Goal: Check status: Check status

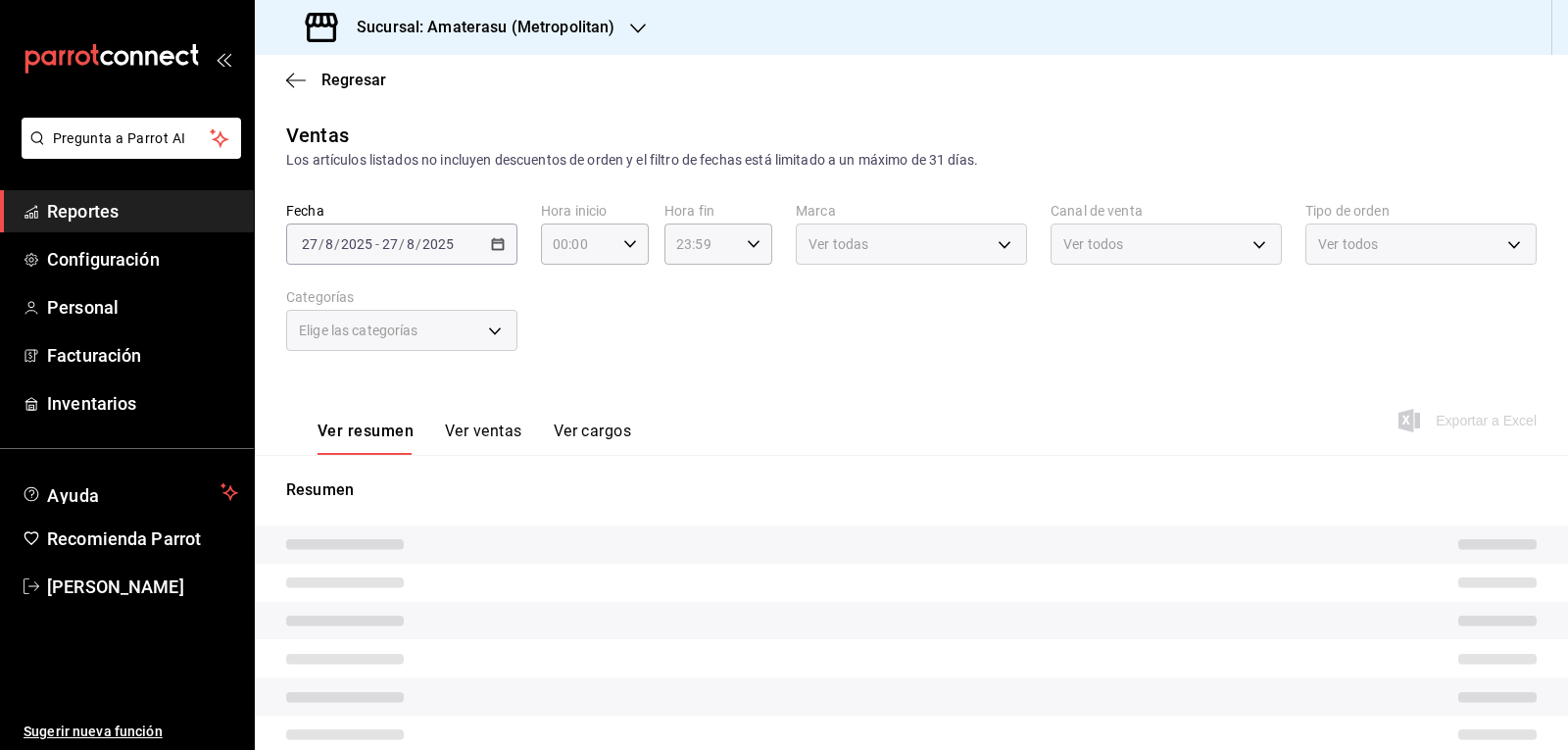
type input "05:00"
type input "e4cd7fcb-d45b-43ae-a99f-ad4ccfcd9032"
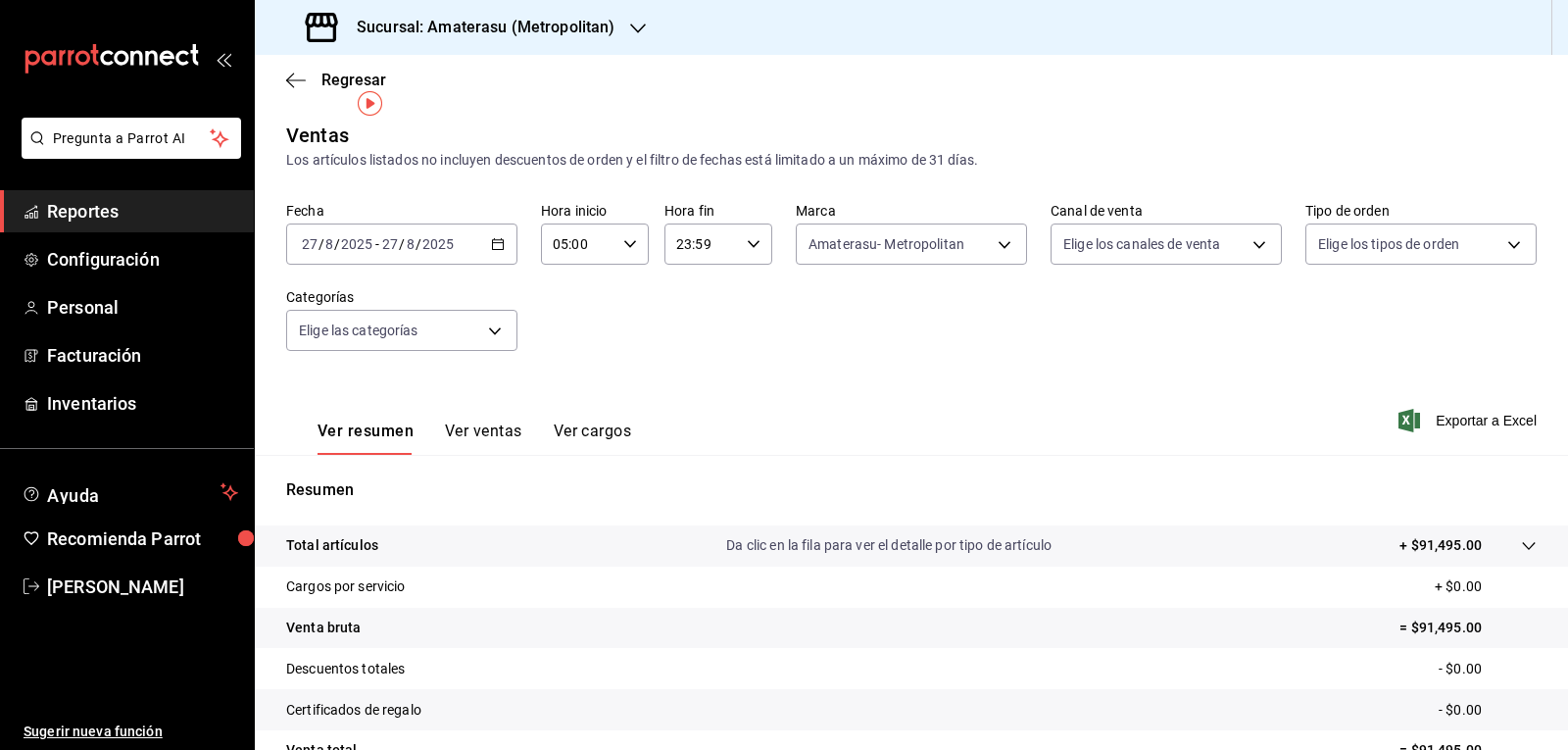
scroll to position [189, 0]
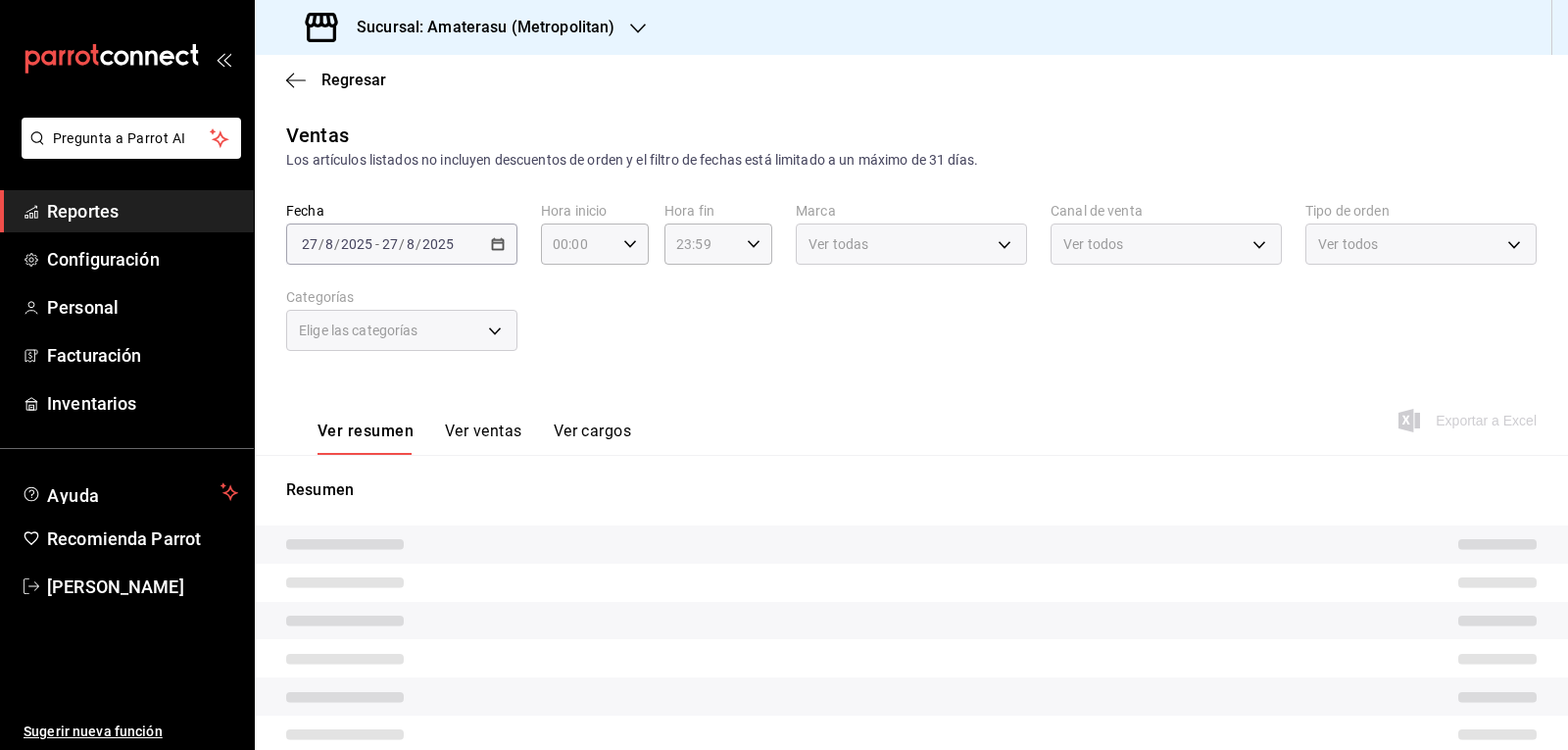
type input "05:00"
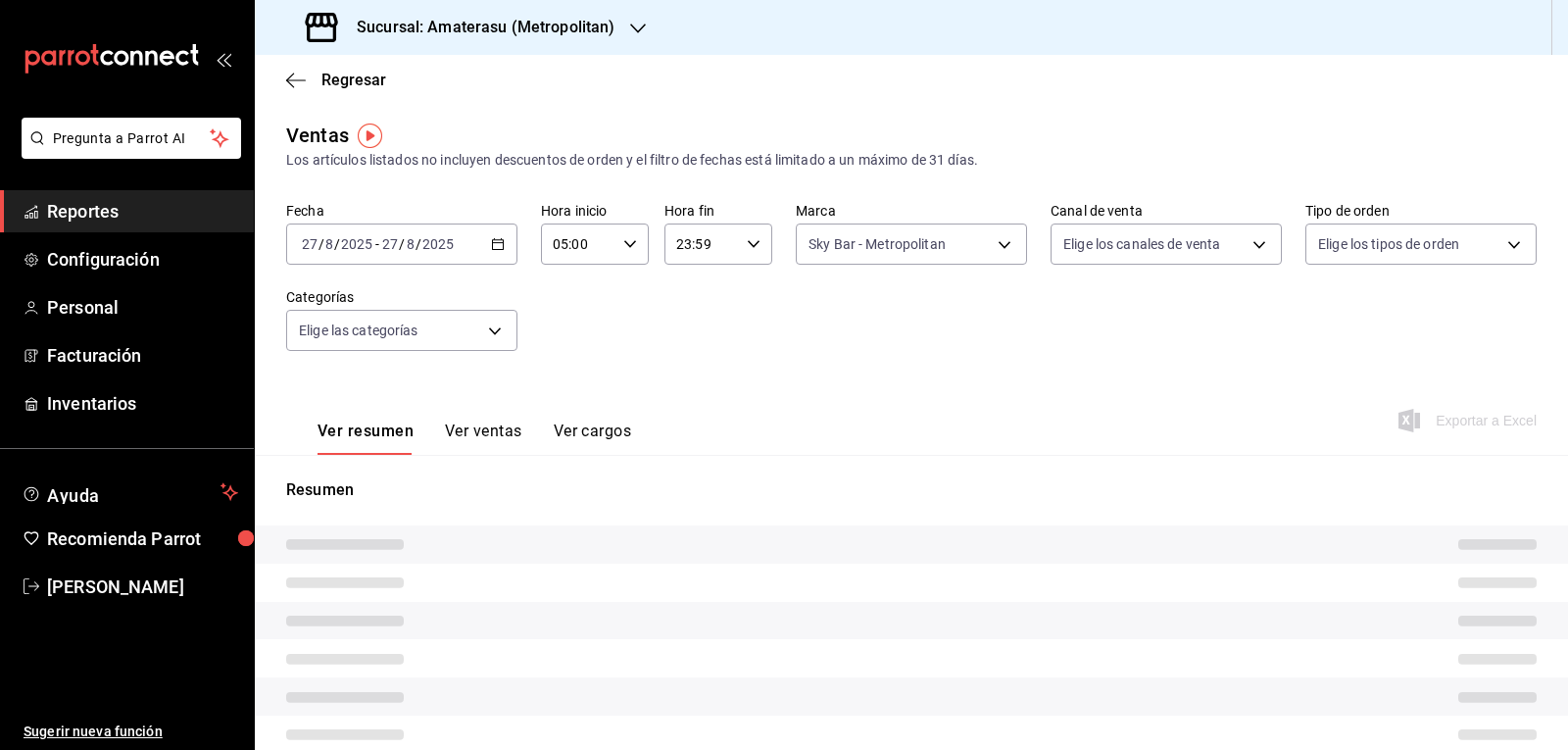
type input "f3afaab8-8c3d-4e49-a299-af9bdf6027b2"
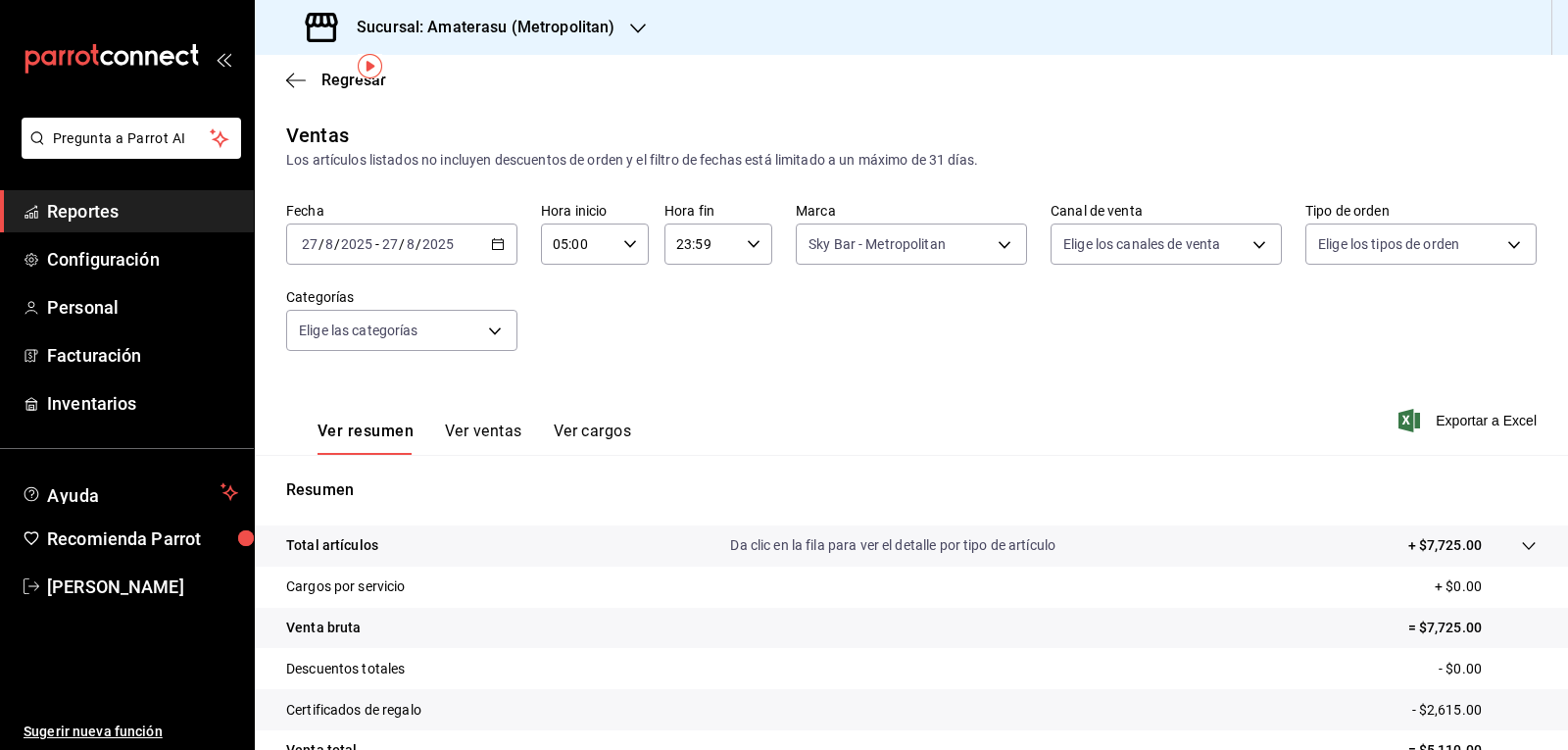
scroll to position [189, 0]
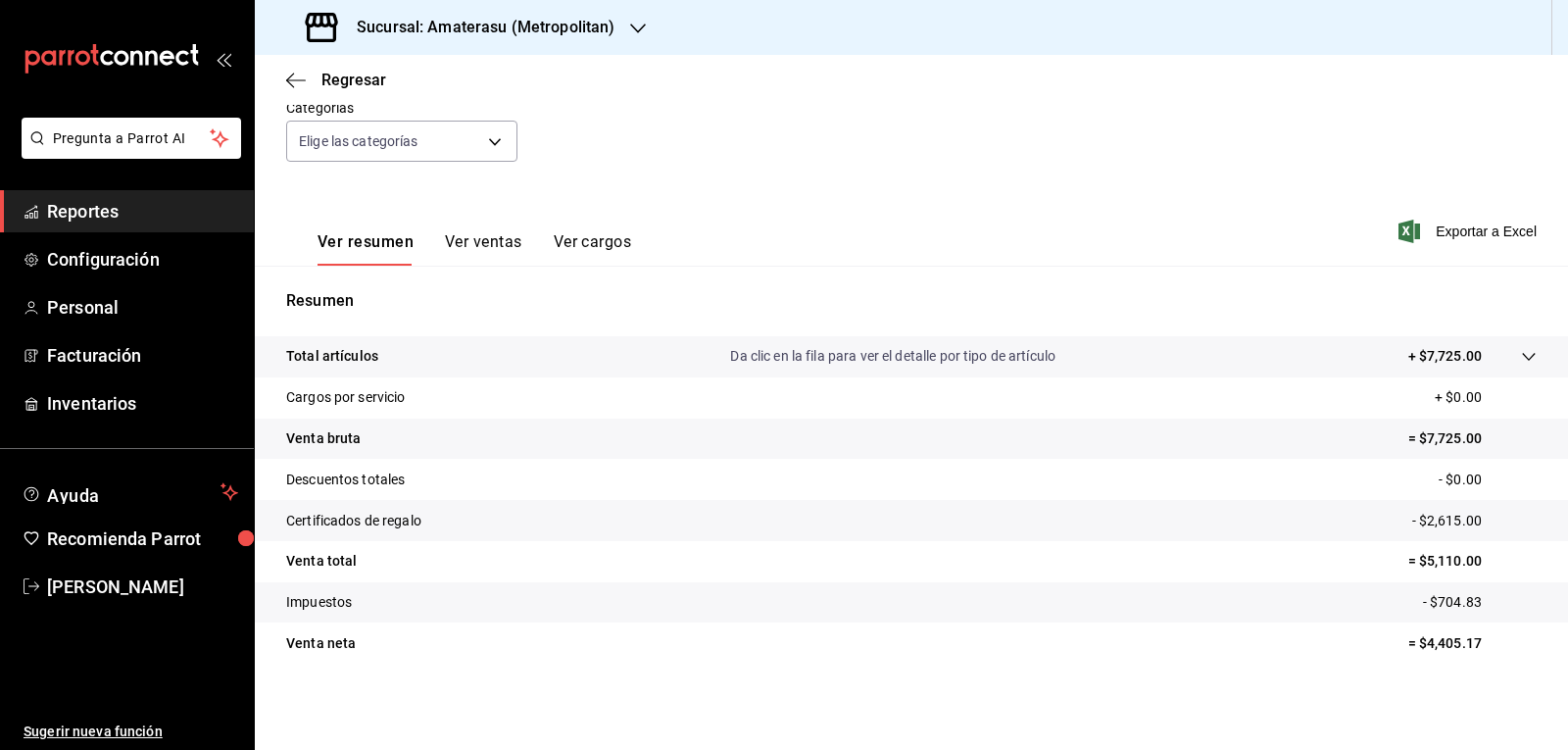
drag, startPoint x: 1473, startPoint y: 250, endPoint x: 1467, endPoint y: 287, distance: 37.5
drag, startPoint x: 1467, startPoint y: 287, endPoint x: 697, endPoint y: 165, distance: 779.6
click at [697, 165] on div "Fecha 2025-08-27 27 / 8 / 2025 - 2025-08-27 27 / 8 / 2025 Hora inicio 05:00 Hor…" at bounding box center [910, 99] width 1250 height 173
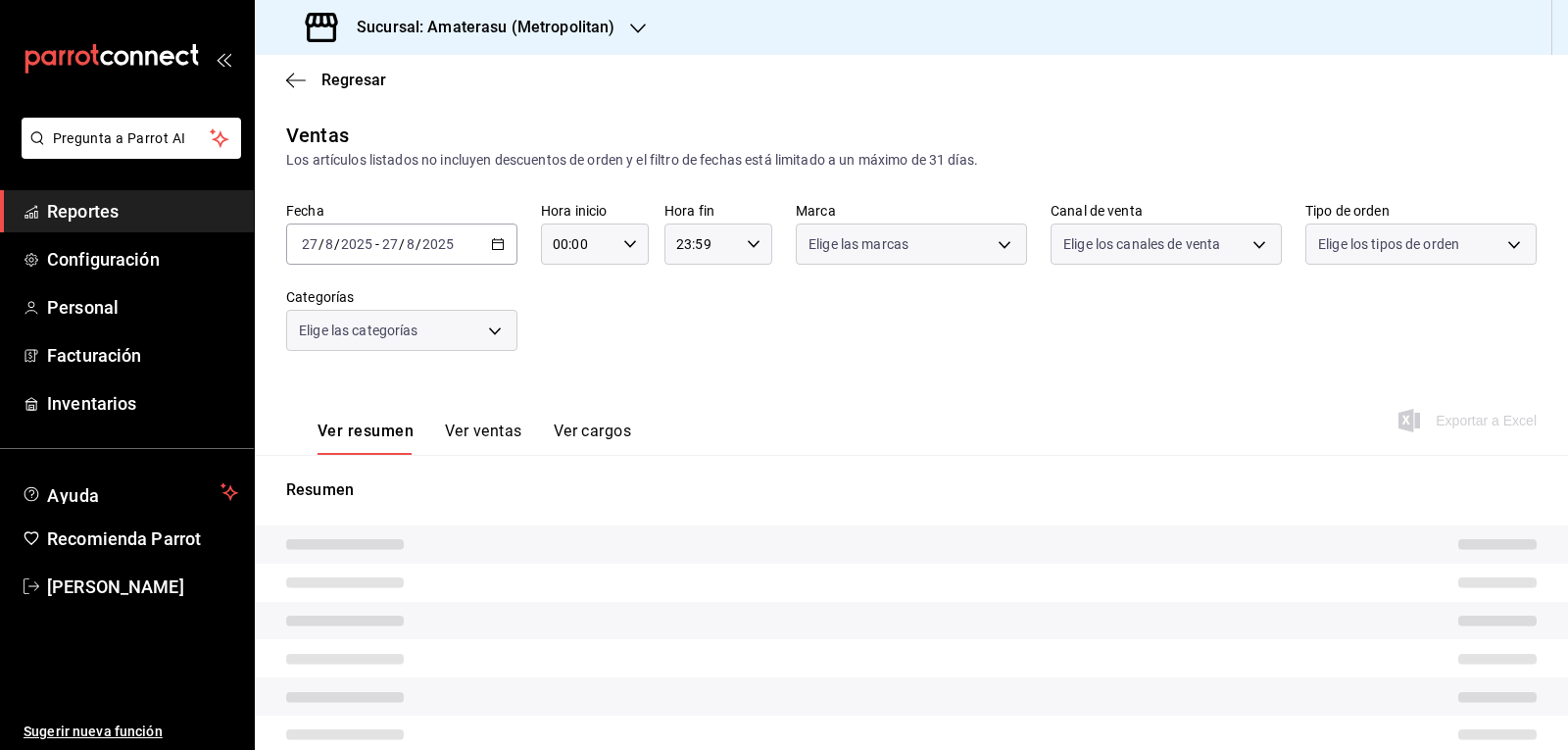
type input "05:00"
type input "e4cd7fcb-d45b-43ae-a99f-ad4ccfcd9032"
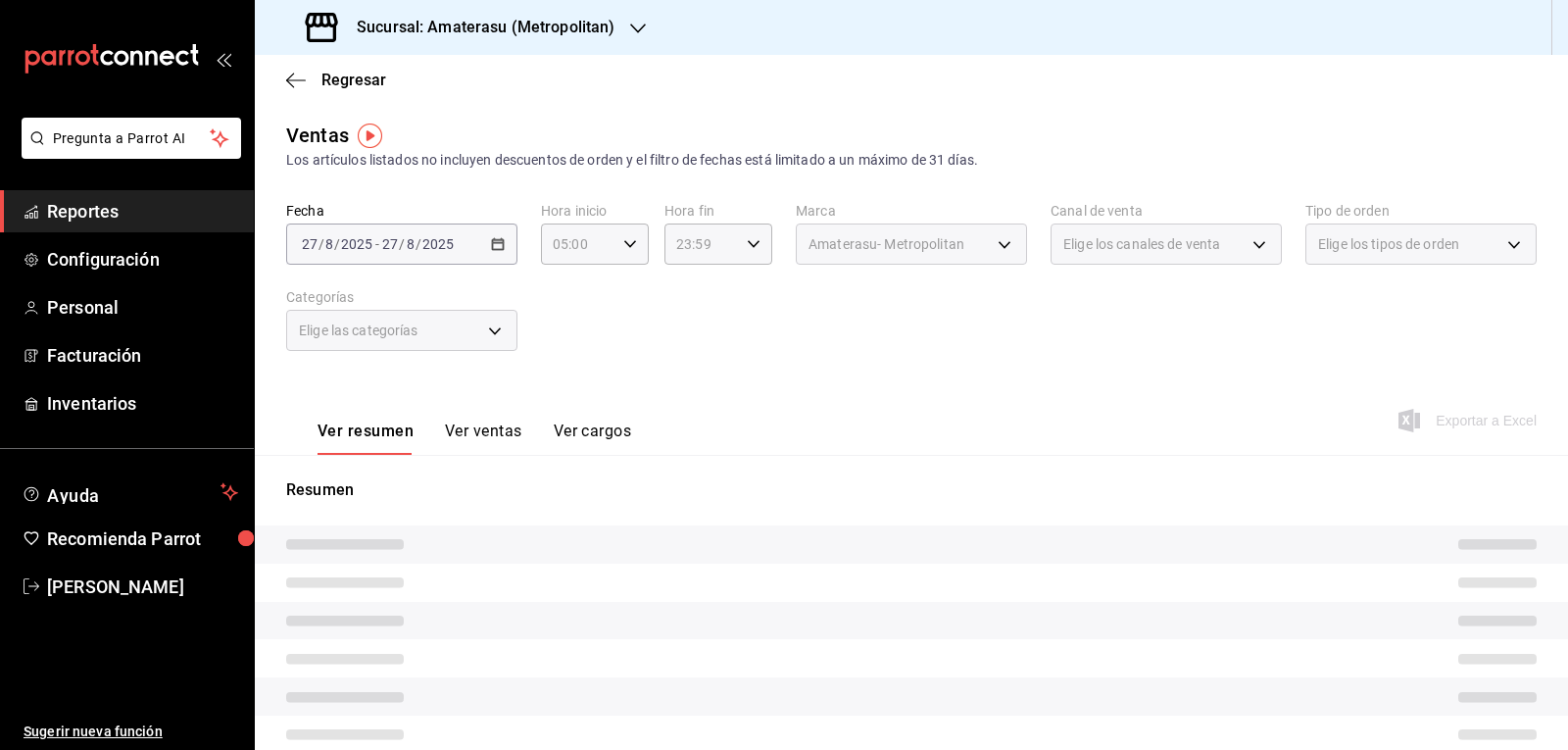
click at [785, 397] on div "Ver resumen Ver ventas Ver cargos Exportar a Excel" at bounding box center [911, 415] width 1313 height 80
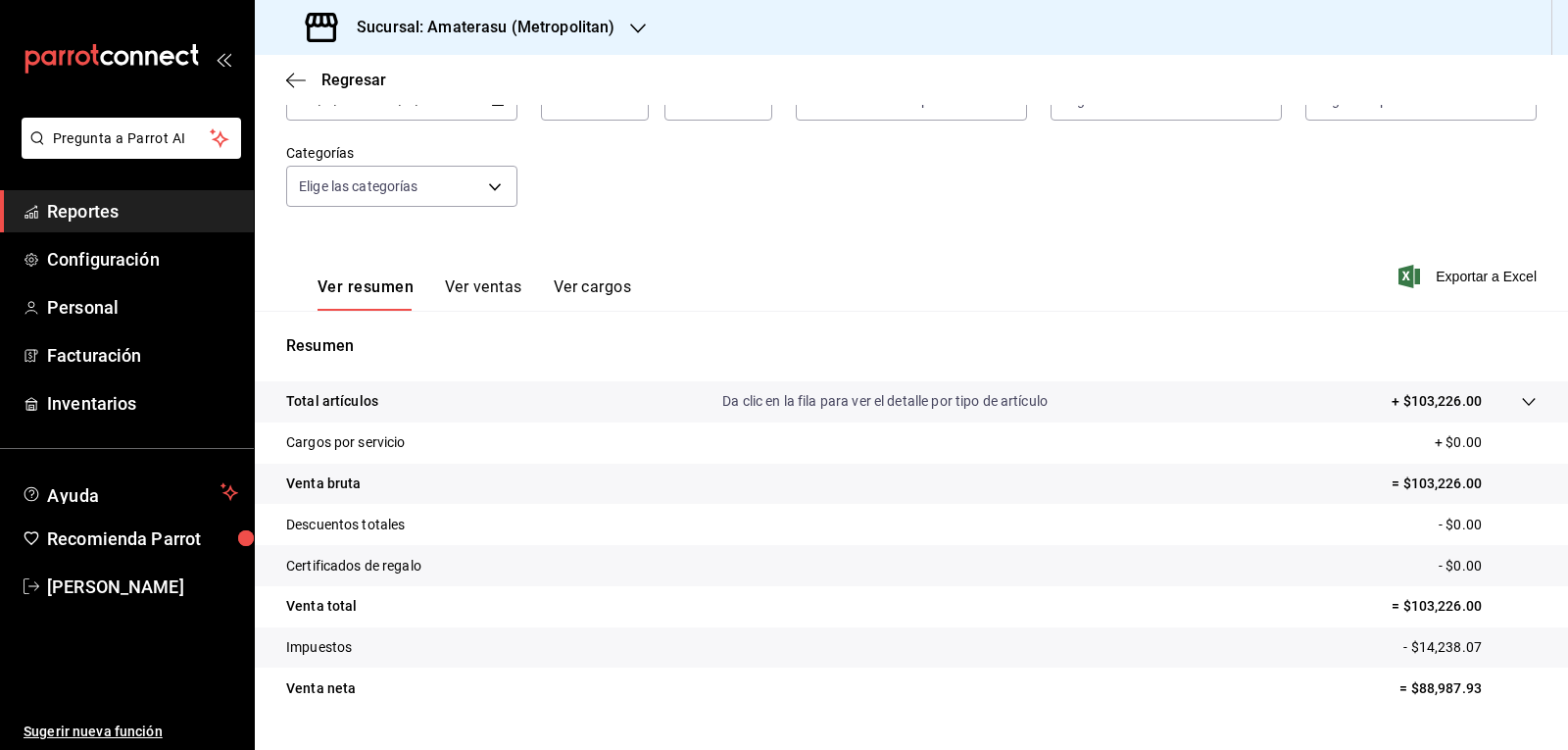
scroll to position [189, 0]
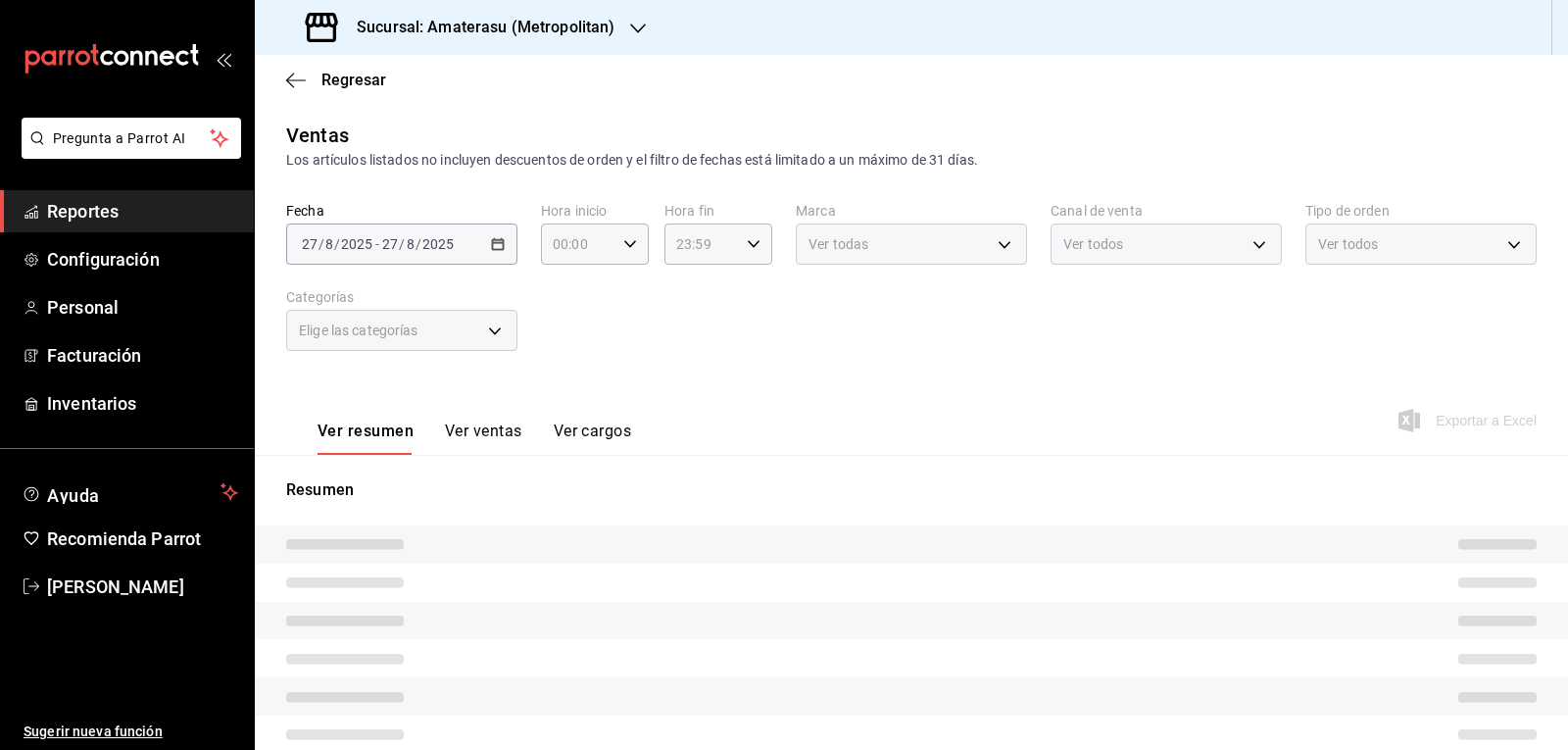
type input "05:00"
type input "f3afaab8-8c3d-4e49-a299-af9bdf6027b2"
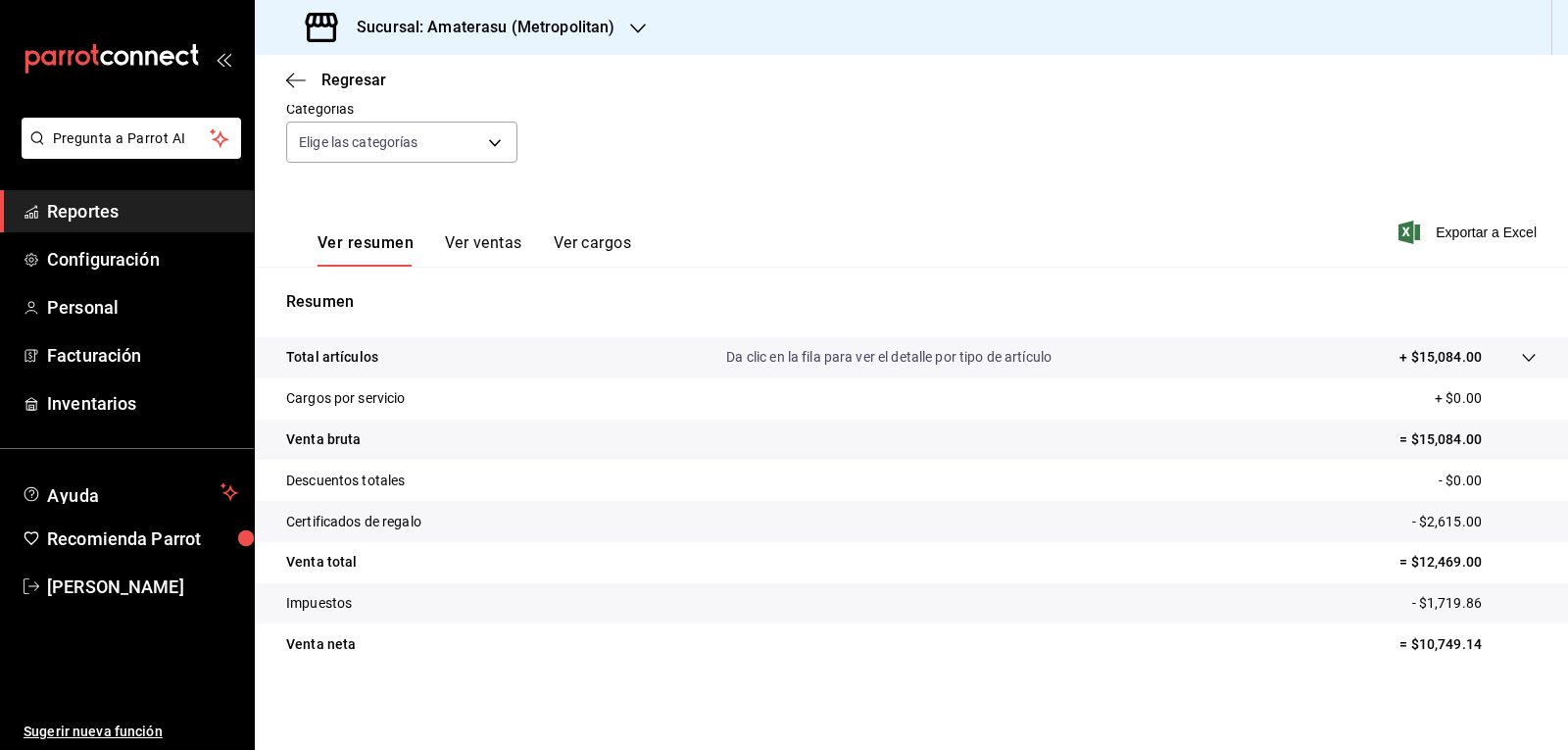
scroll to position [189, 0]
